Goal: Communication & Community: Answer question/provide support

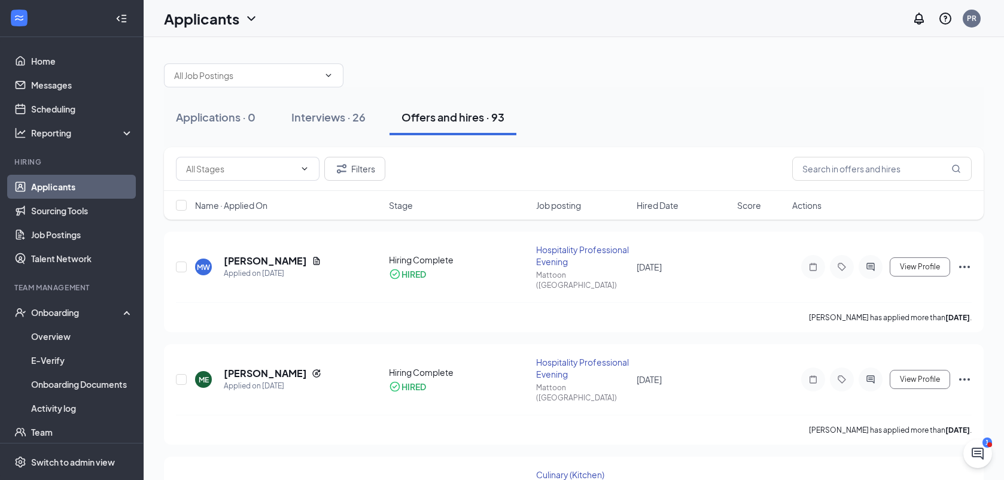
click at [347, 124] on div "Interviews · 26" at bounding box center [328, 117] width 74 height 15
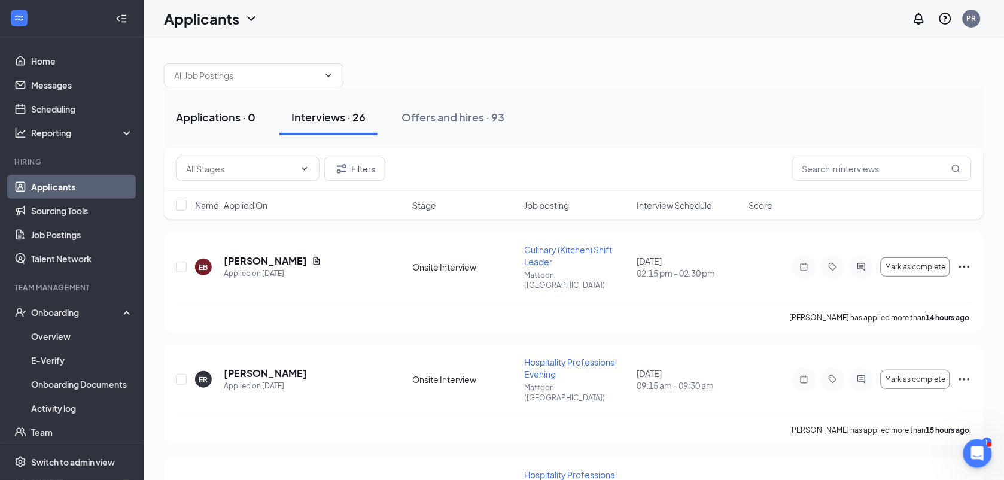
click at [247, 126] on button "Applications · 0" at bounding box center [216, 117] width 104 height 36
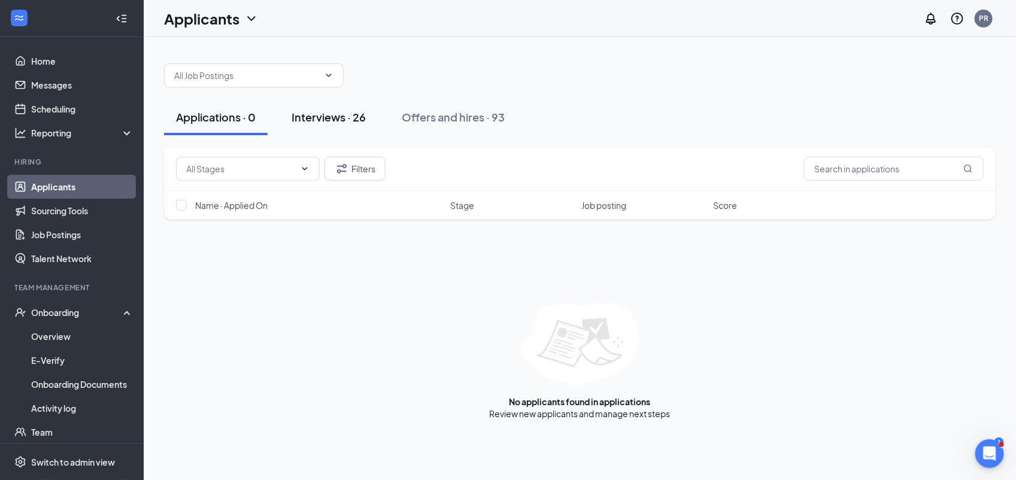
click at [345, 123] on div "Interviews · 26" at bounding box center [328, 117] width 74 height 15
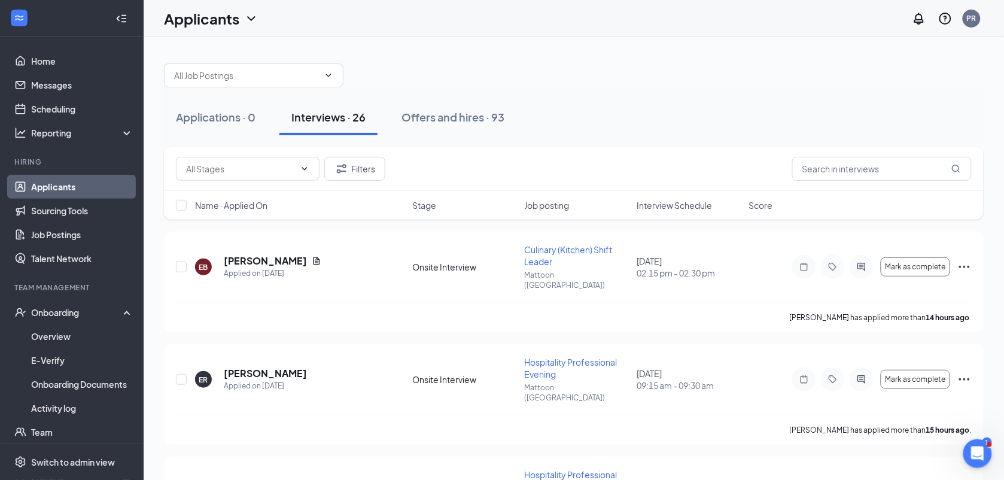
click at [824, 76] on div at bounding box center [574, 69] width 820 height 36
click at [719, 202] on div "Interview Schedule" at bounding box center [689, 205] width 105 height 12
click at [719, 202] on icon "ArrowDown" at bounding box center [720, 205] width 14 height 14
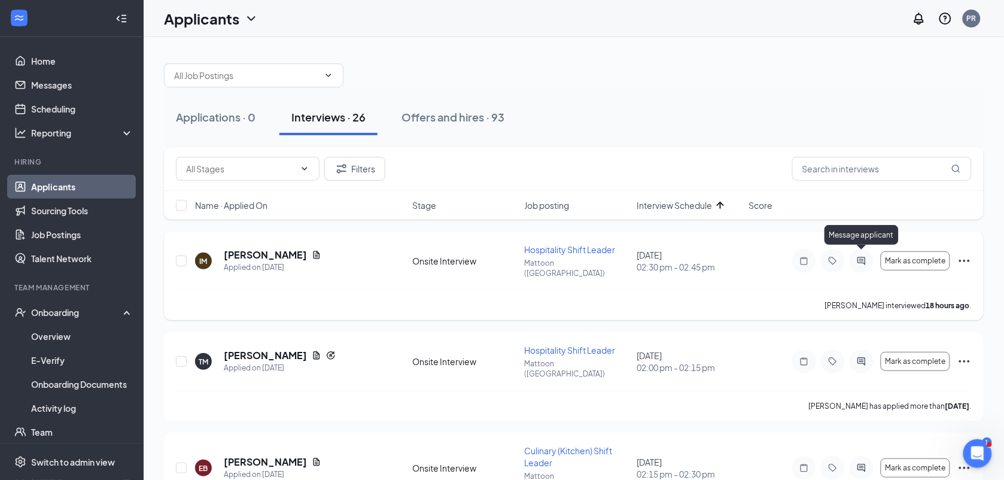
click at [862, 259] on icon "ActiveChat" at bounding box center [862, 261] width 14 height 10
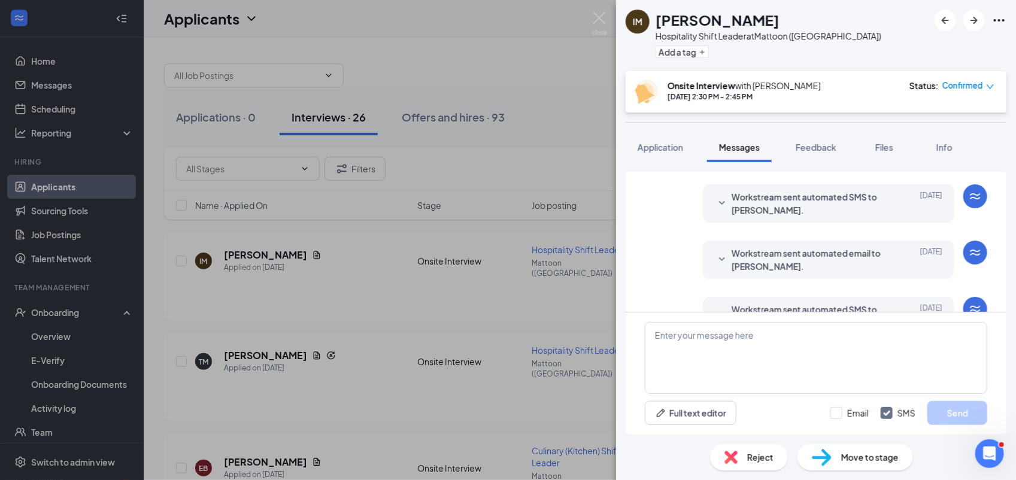
scroll to position [417, 0]
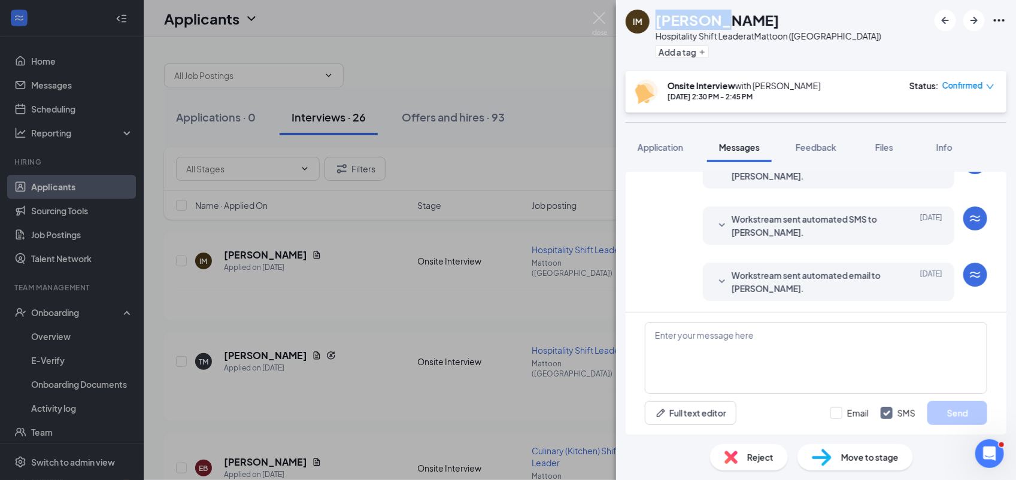
drag, startPoint x: 656, startPoint y: 20, endPoint x: 719, endPoint y: 17, distance: 63.5
click at [719, 17] on h1 "[PERSON_NAME]" at bounding box center [717, 20] width 124 height 20
click at [684, 340] on textarea at bounding box center [816, 358] width 342 height 72
paste textarea "Iysheema"
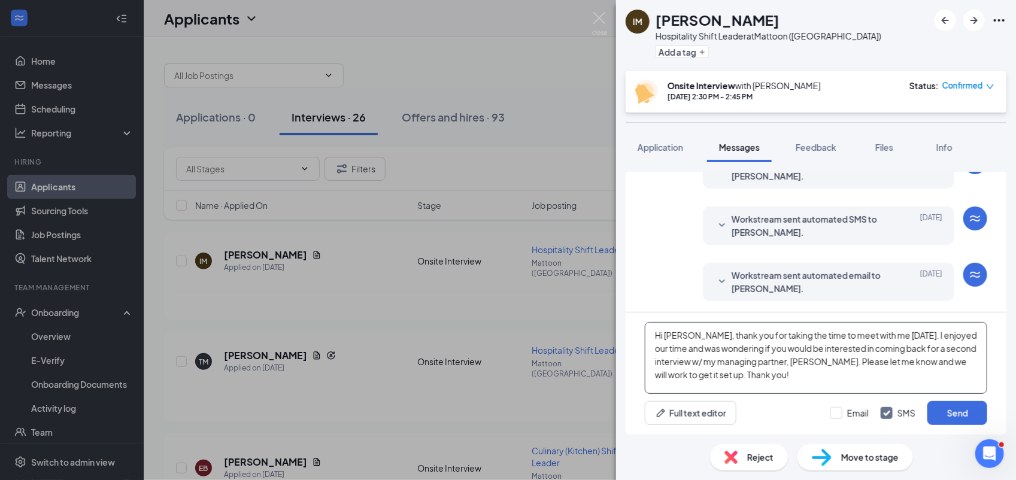
drag, startPoint x: 782, startPoint y: 374, endPoint x: 631, endPoint y: 315, distance: 161.3
click at [631, 315] on div "Hi [PERSON_NAME], thank you for taking the time to meet with me [DATE]. I enjoy…" at bounding box center [815, 373] width 381 height 122
type textarea "Hi [PERSON_NAME], thank you for taking the time to meet with me [DATE]. I enjoy…"
click at [938, 405] on button "Send" at bounding box center [957, 413] width 60 height 24
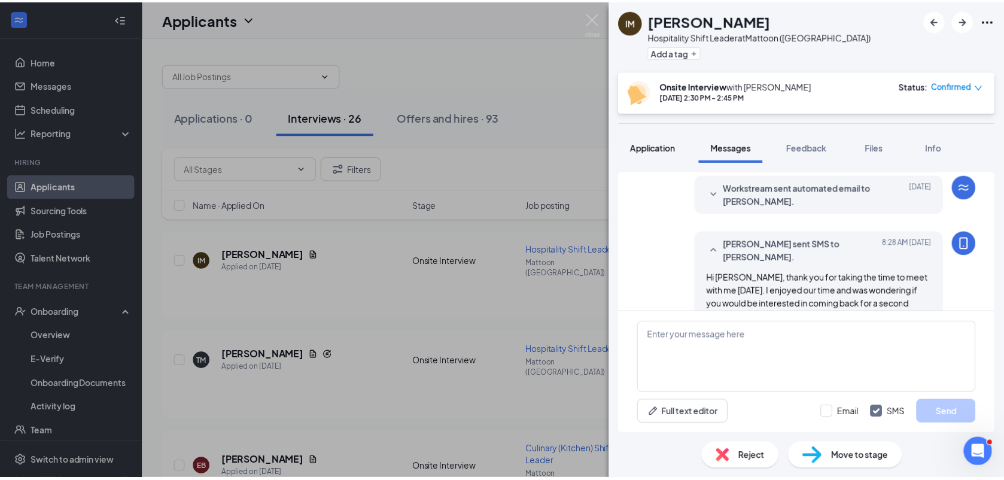
scroll to position [546, 0]
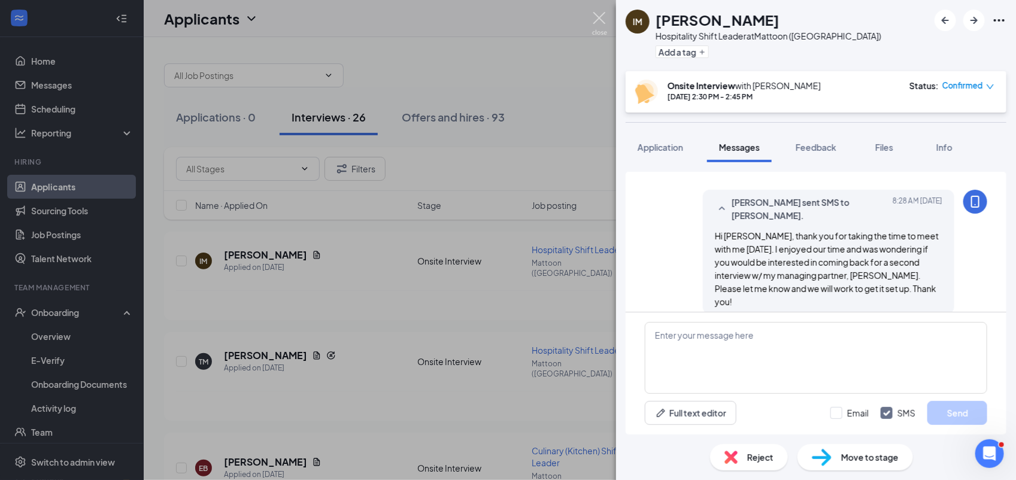
click at [597, 28] on img at bounding box center [599, 23] width 15 height 23
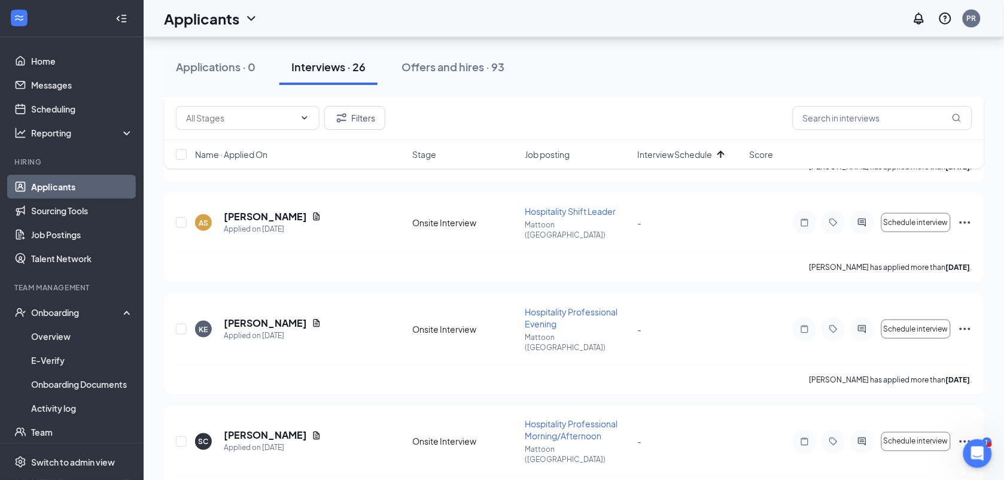
scroll to position [1619, 0]
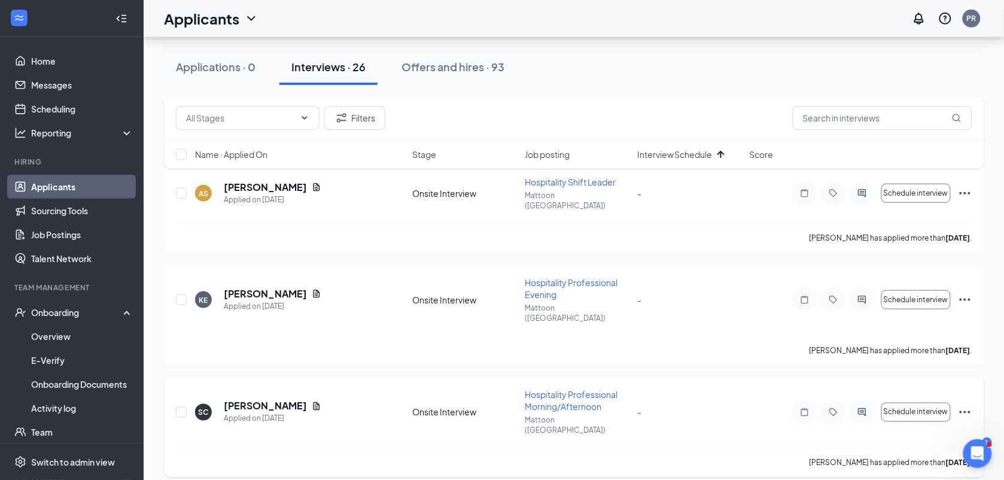
click at [961, 405] on icon "Ellipses" at bounding box center [965, 412] width 14 height 14
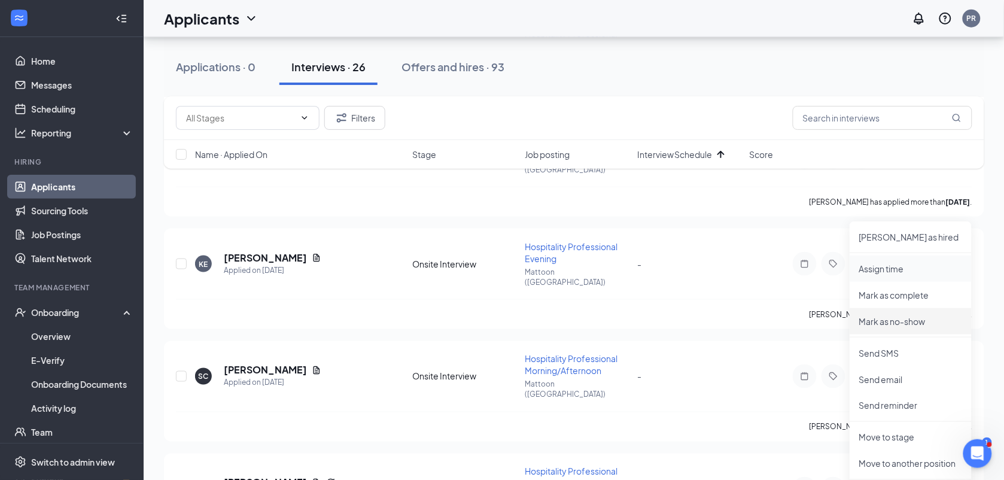
scroll to position [1679, 0]
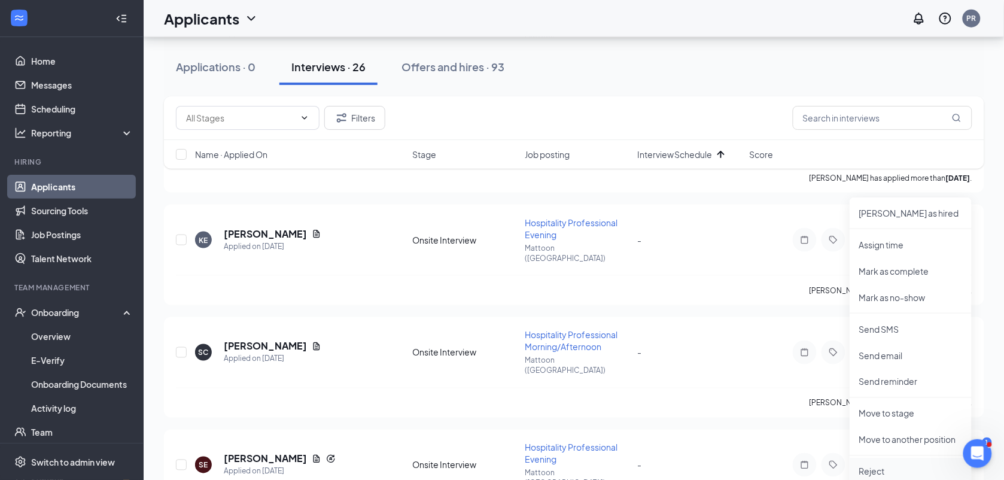
click at [880, 468] on p "Reject" at bounding box center [910, 472] width 103 height 12
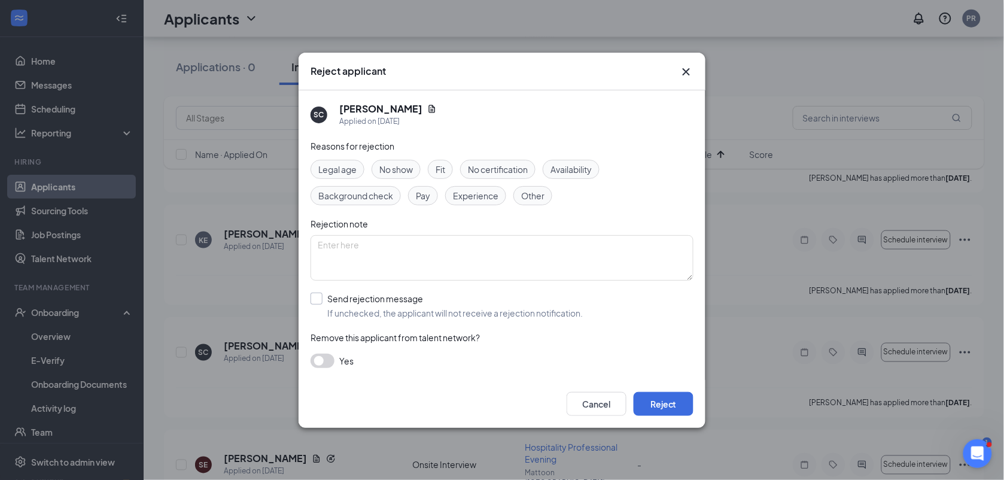
click at [400, 298] on input "Send rejection message If unchecked, the applicant will not receive a rejection…" at bounding box center [447, 306] width 272 height 26
checkbox input "true"
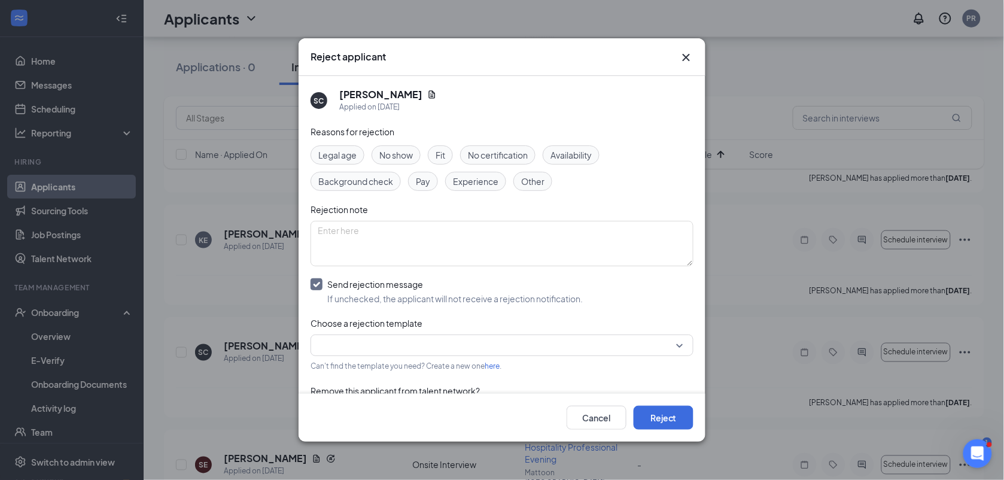
click at [397, 335] on div at bounding box center [502, 346] width 383 height 22
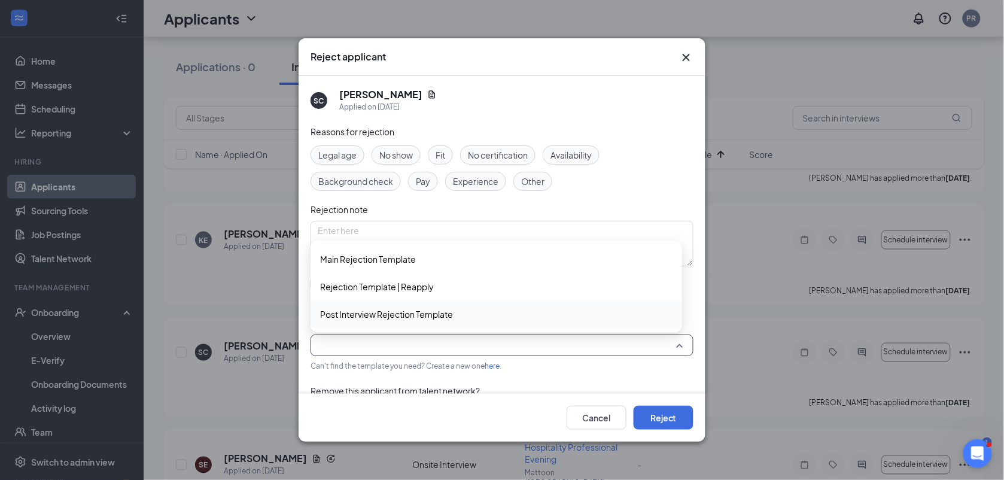
click at [377, 314] on span "Post Interview Rejection Template" at bounding box center [386, 314] width 133 height 13
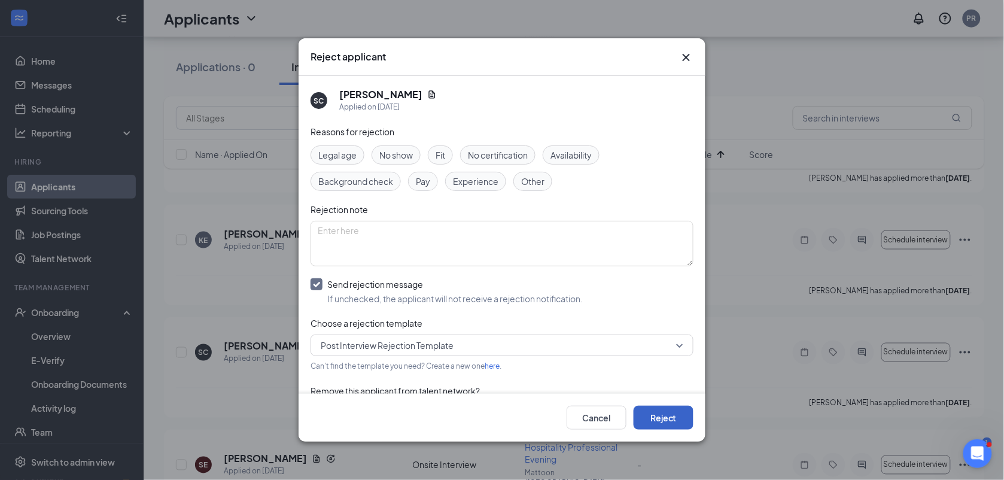
click at [664, 414] on button "Reject" at bounding box center [664, 418] width 60 height 24
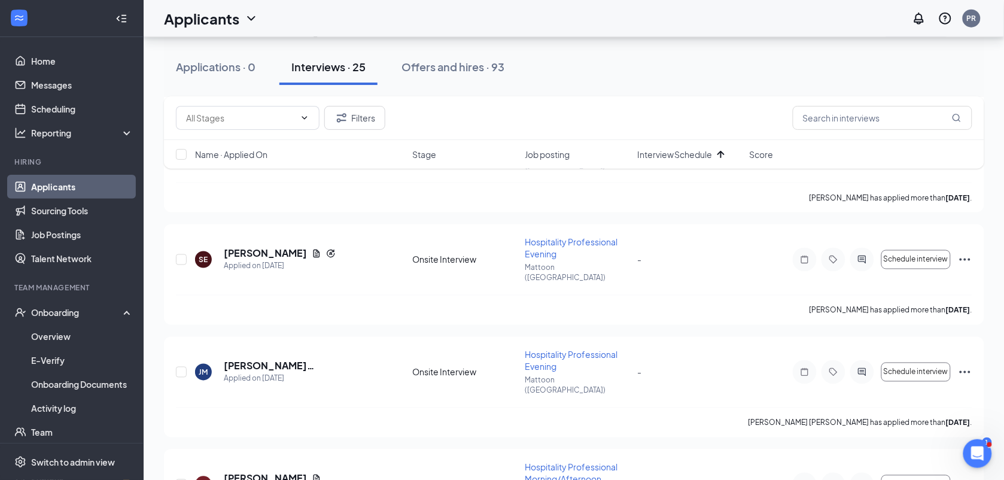
scroll to position [1743, 0]
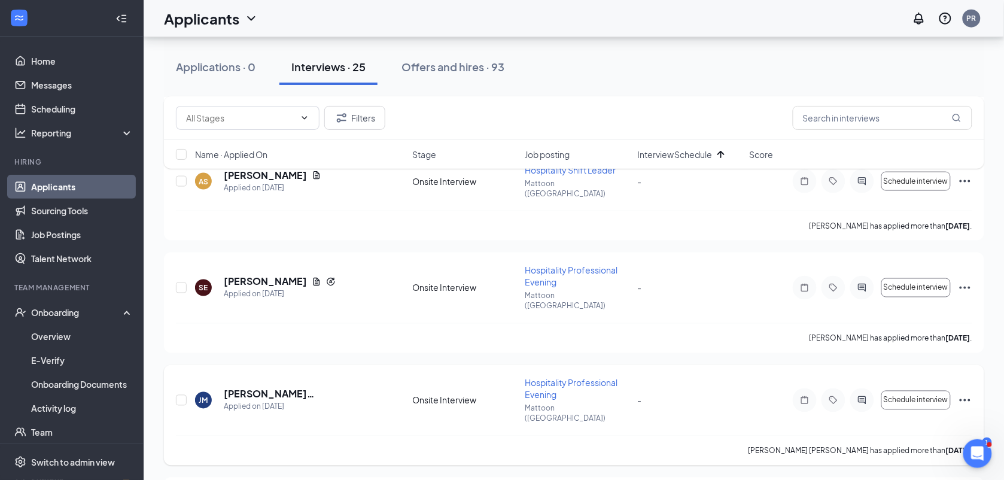
click at [965, 399] on icon "Ellipses" at bounding box center [965, 400] width 11 height 2
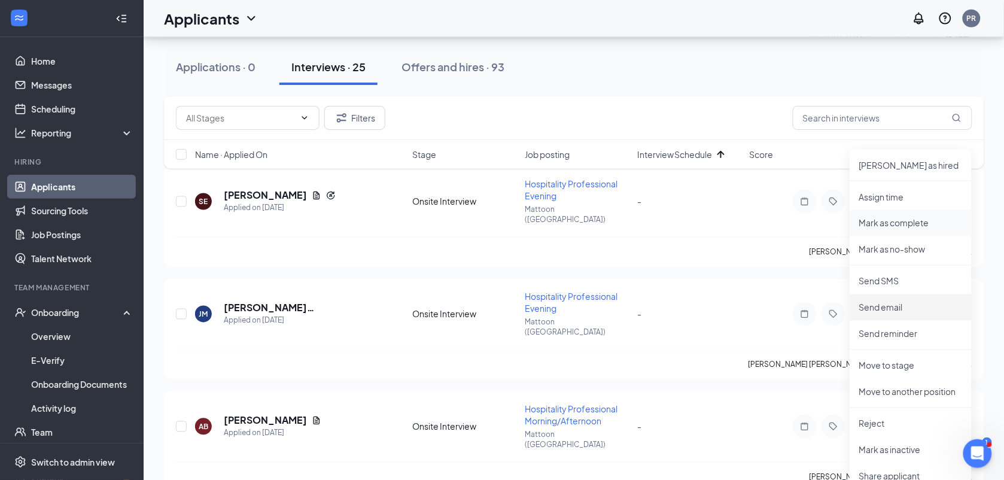
scroll to position [1863, 0]
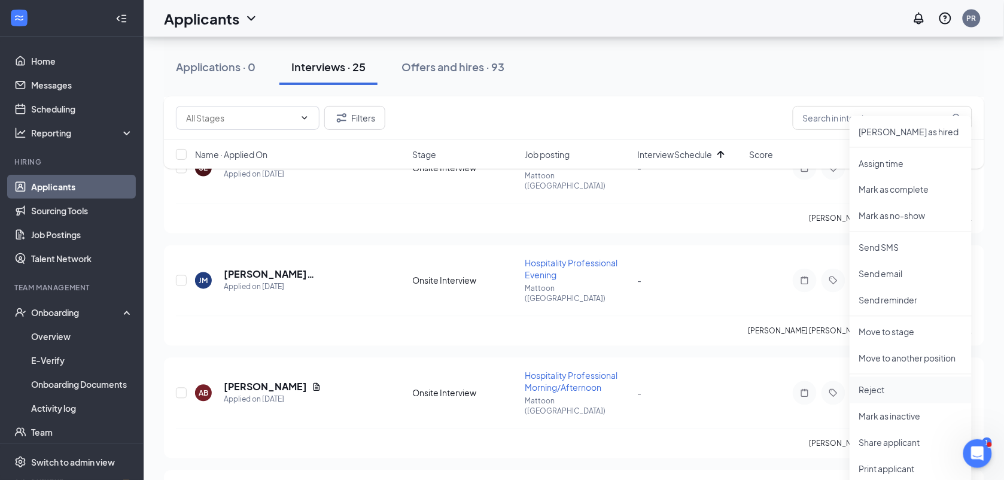
click at [891, 384] on p "Reject" at bounding box center [910, 390] width 103 height 12
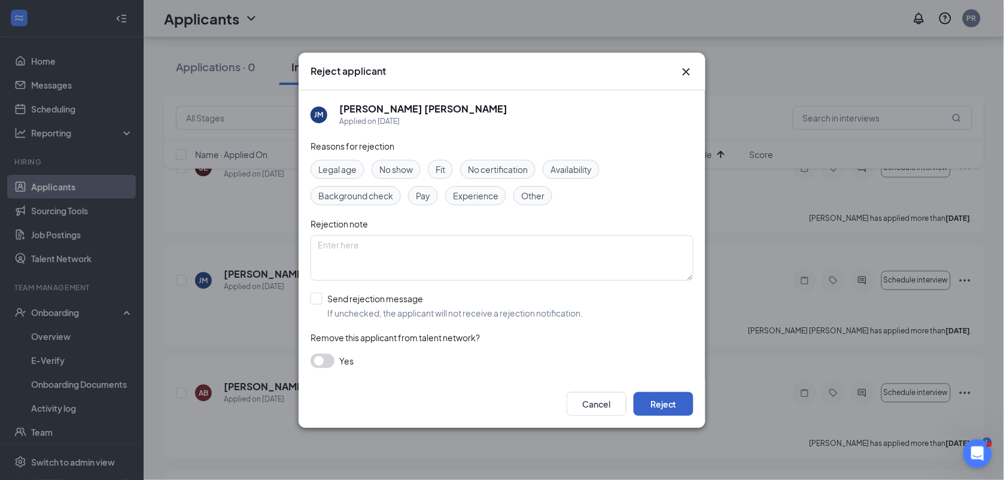
click at [674, 402] on button "Reject" at bounding box center [664, 404] width 60 height 24
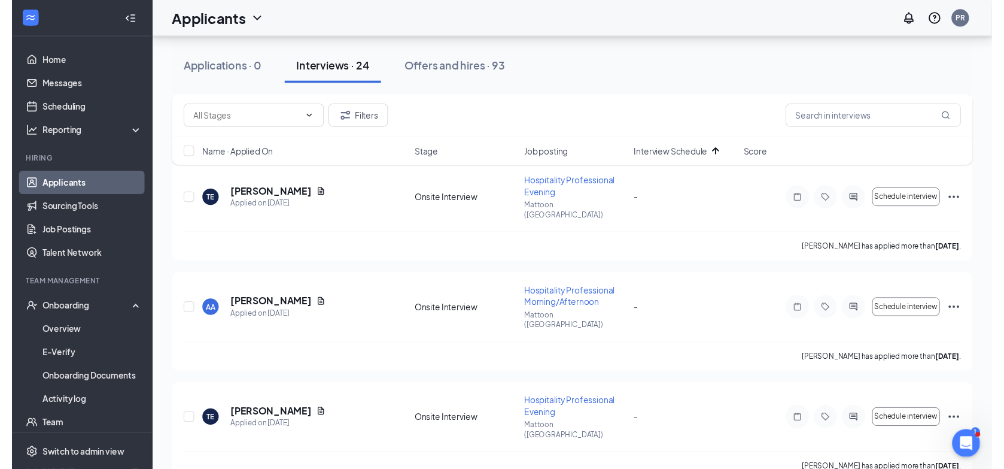
scroll to position [2179, 0]
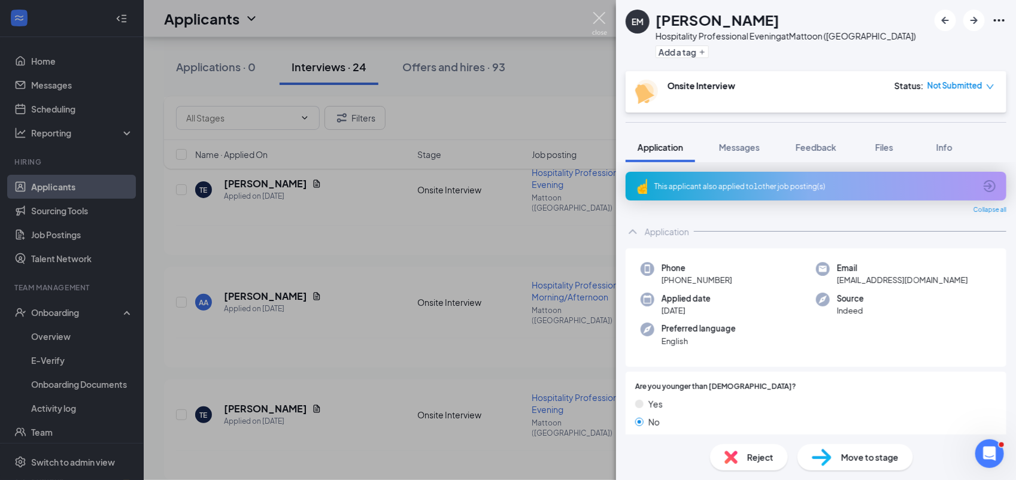
click at [600, 21] on img at bounding box center [599, 23] width 15 height 23
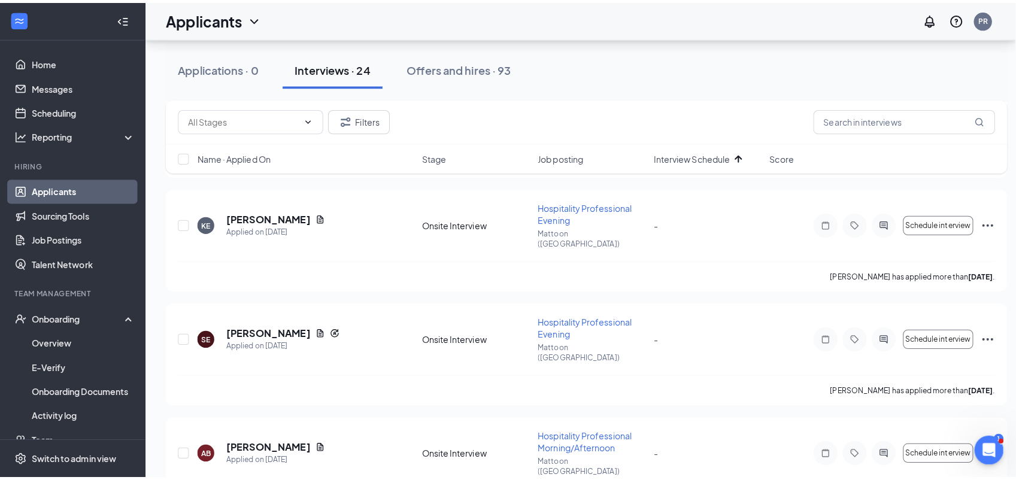
scroll to position [1694, 0]
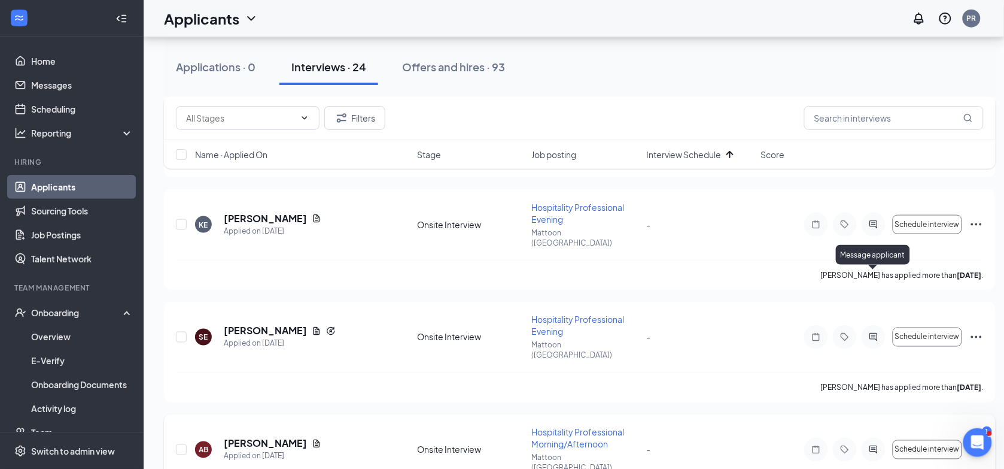
click at [879, 445] on icon "ActiveChat" at bounding box center [874, 450] width 14 height 10
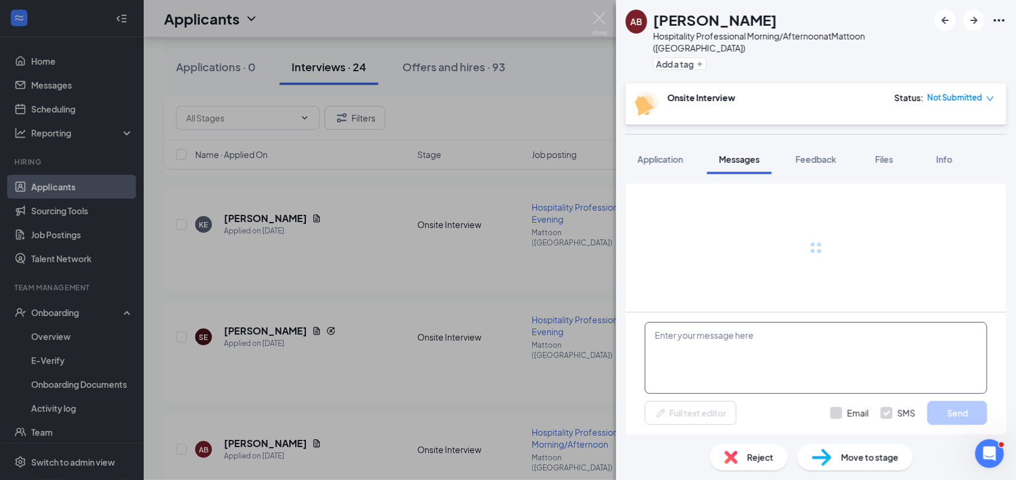
click at [730, 364] on textarea at bounding box center [816, 358] width 342 height 72
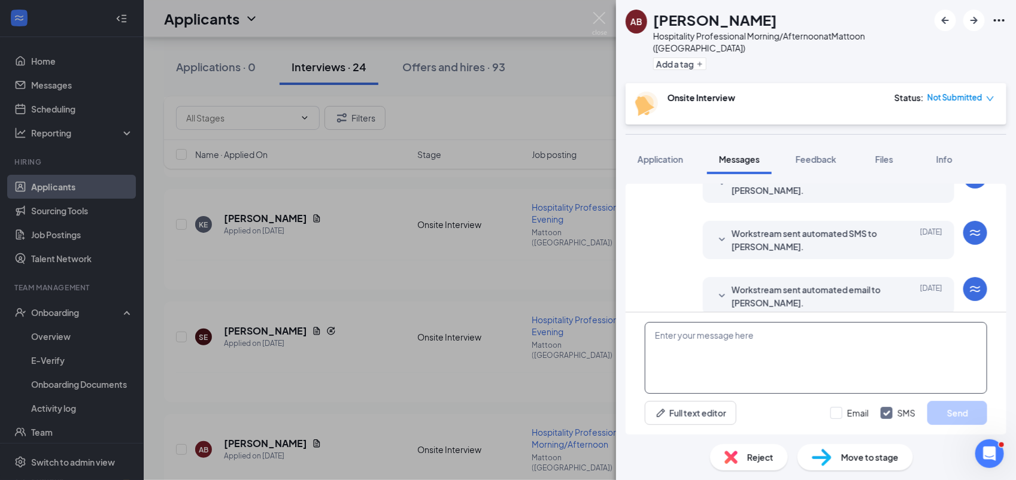
paste textarea "Hi [PERSON_NAME], thank you for taking the time to meet with me [DATE]. I enjoy…"
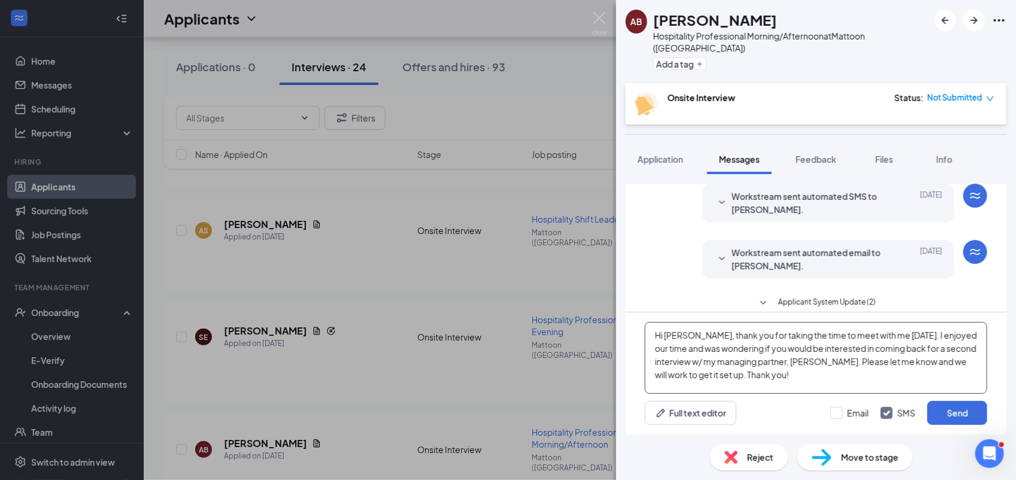
scroll to position [1706, 0]
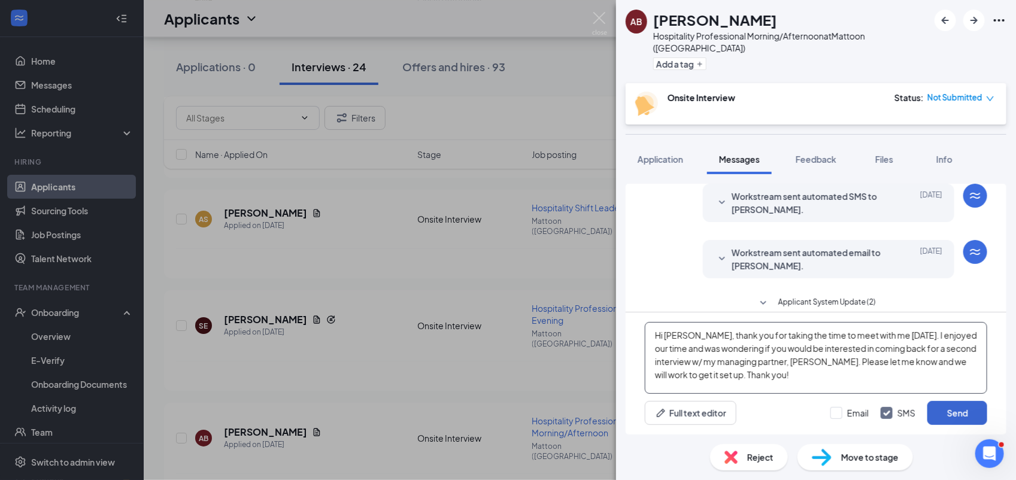
type textarea "Hi [PERSON_NAME], thank you for taking the time to meet with me [DATE]. I enjoy…"
click at [934, 412] on button "Send" at bounding box center [957, 413] width 60 height 24
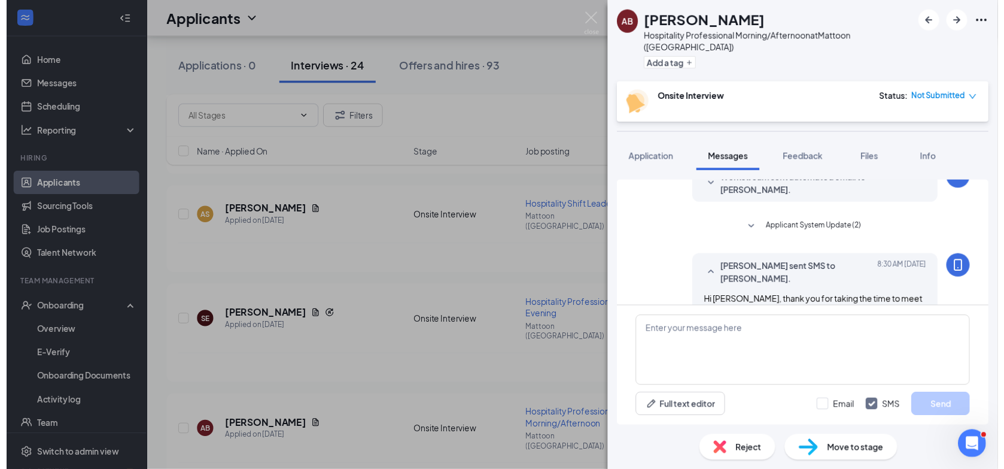
scroll to position [675, 0]
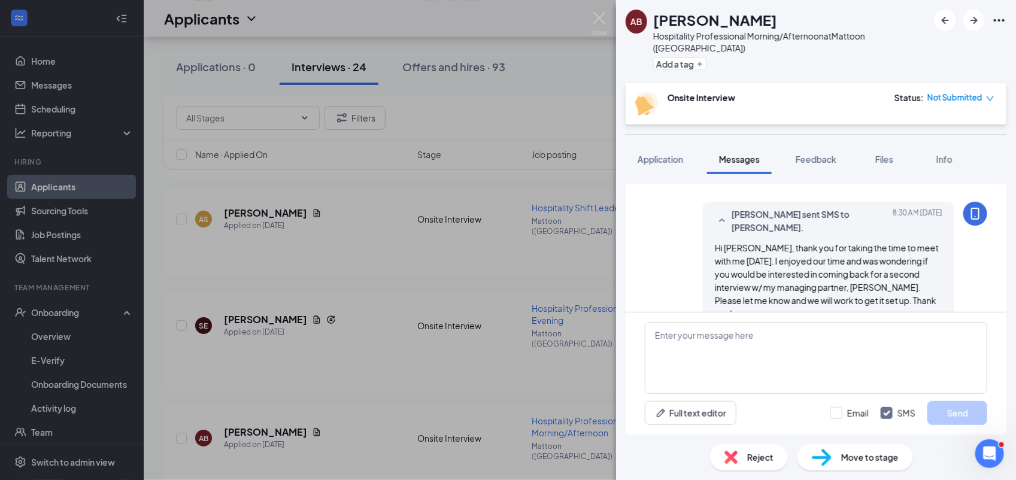
click at [601, 22] on img at bounding box center [599, 23] width 15 height 23
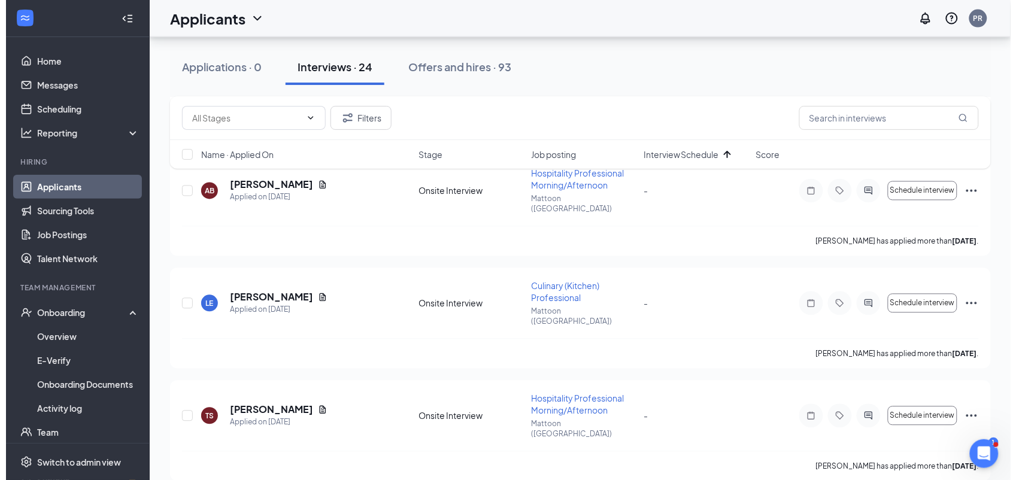
scroll to position [1962, 0]
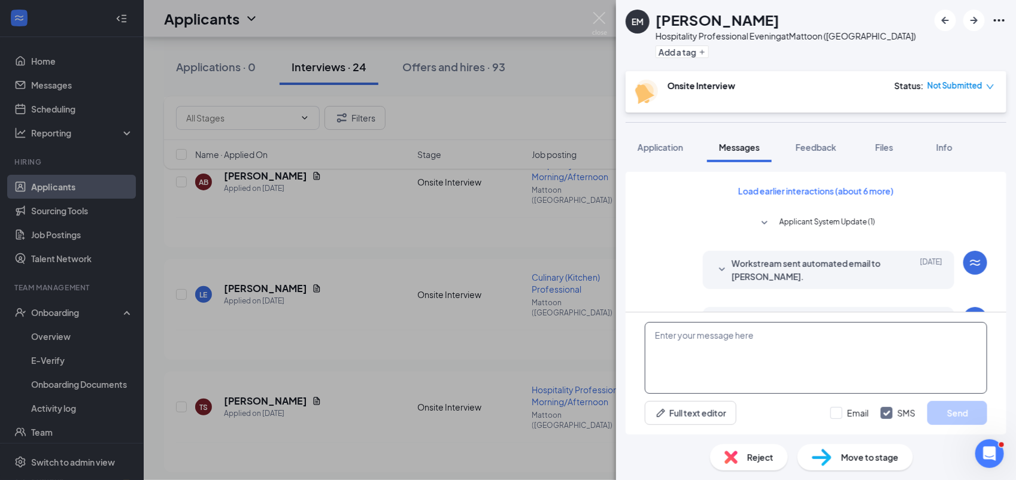
scroll to position [339, 0]
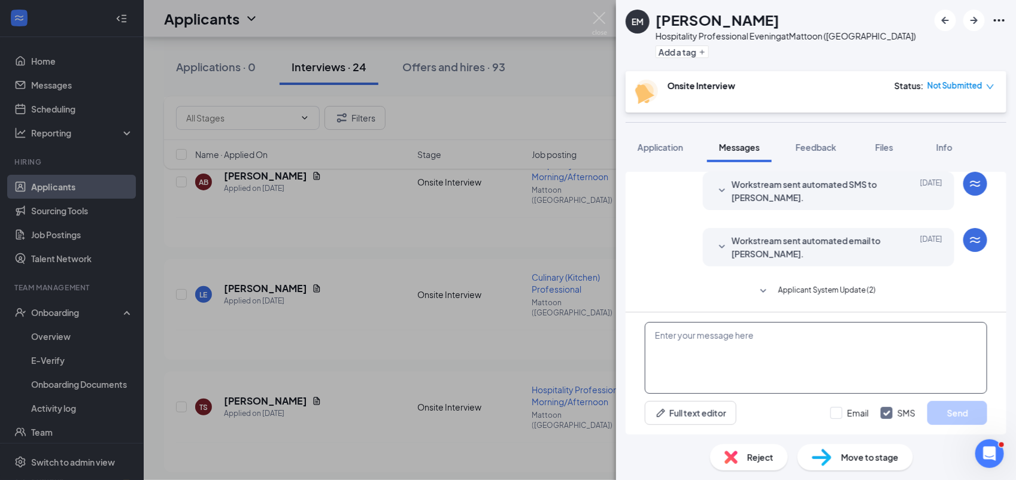
click at [796, 342] on textarea at bounding box center [816, 358] width 342 height 72
paste textarea "Hi [PERSON_NAME], thank you for taking the time to meet with me [DATE]. I enjoy…"
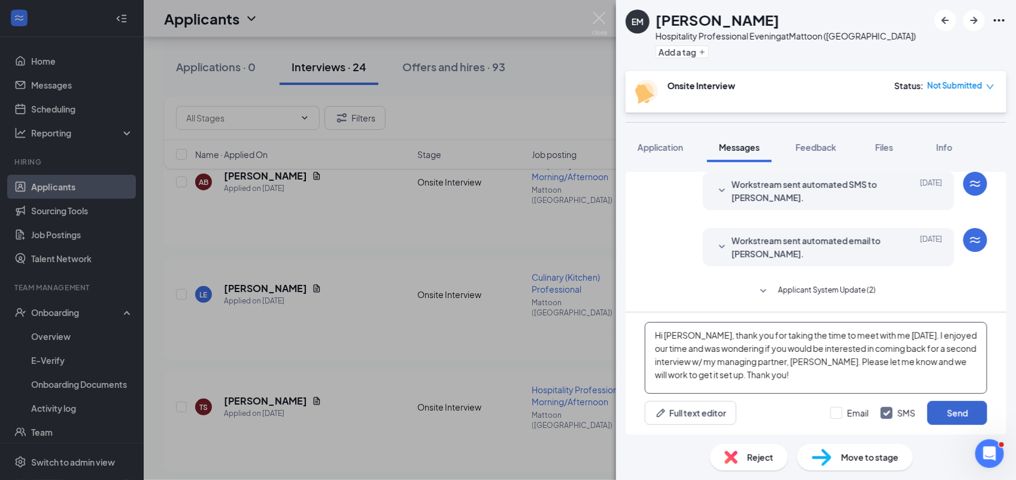
type textarea "Hi [PERSON_NAME], thank you for taking the time to meet with me [DATE]. I enjoy…"
click at [955, 414] on button "Send" at bounding box center [957, 413] width 60 height 24
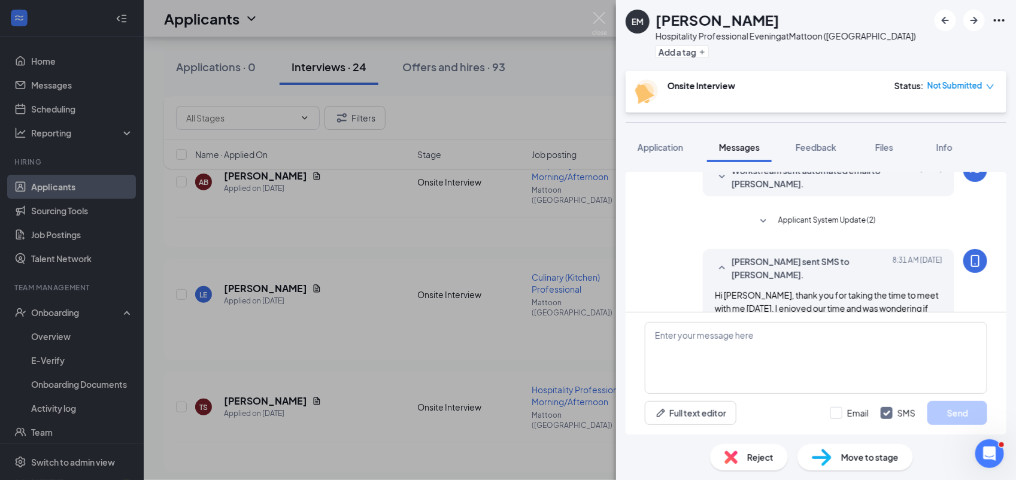
scroll to position [456, 0]
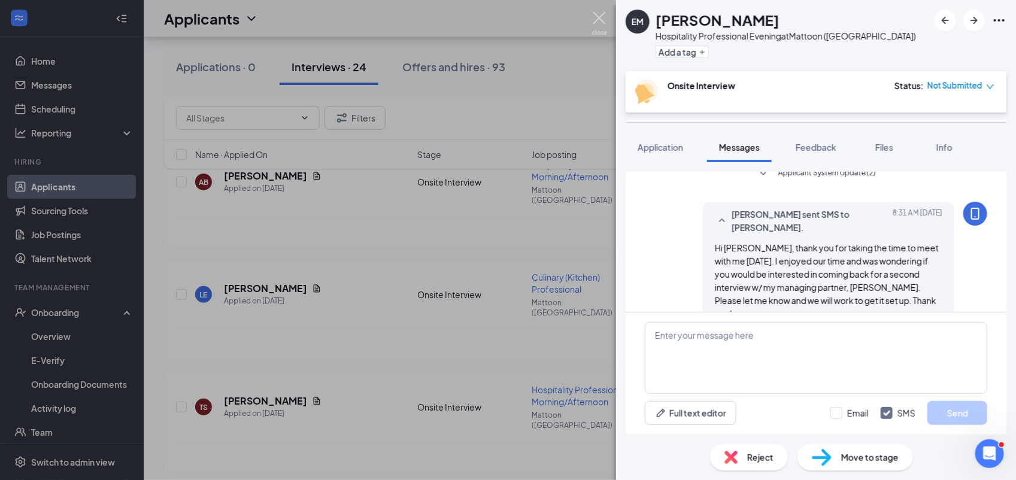
click at [603, 24] on img at bounding box center [599, 23] width 15 height 23
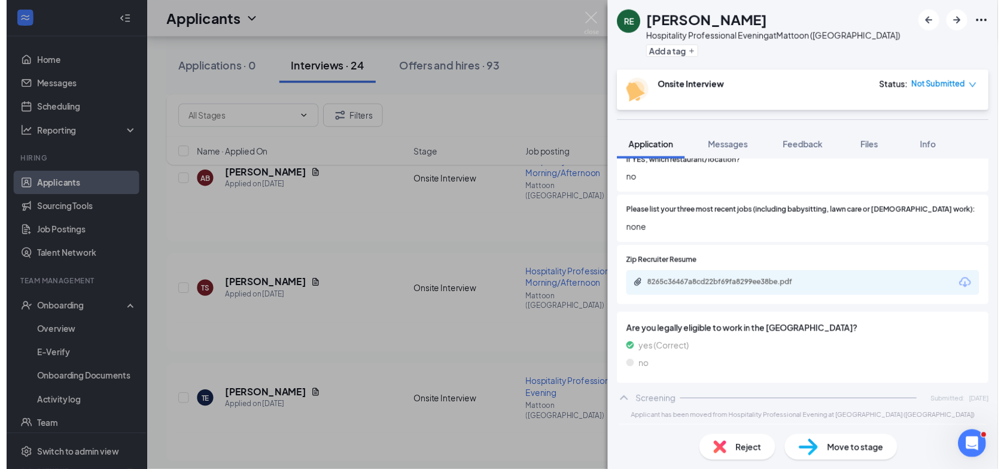
scroll to position [345, 0]
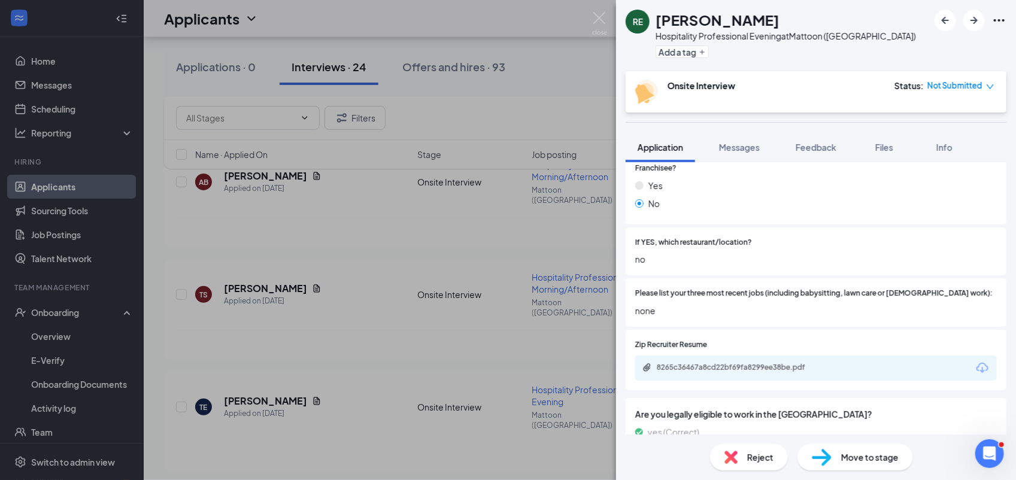
click at [830, 363] on div "8265c36467a8cd22bf69fa8299ee38be.pdf" at bounding box center [739, 368] width 194 height 10
click at [597, 16] on img at bounding box center [599, 23] width 15 height 23
